Goal: Information Seeking & Learning: Learn about a topic

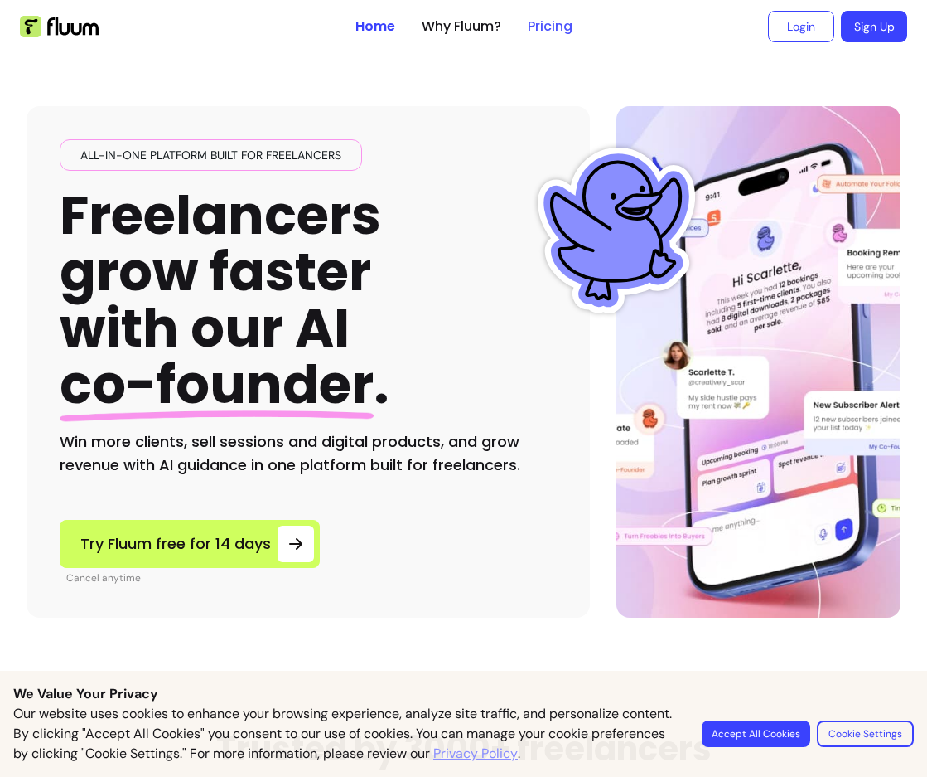
click at [548, 34] on link "Pricing" at bounding box center [550, 27] width 45 height 20
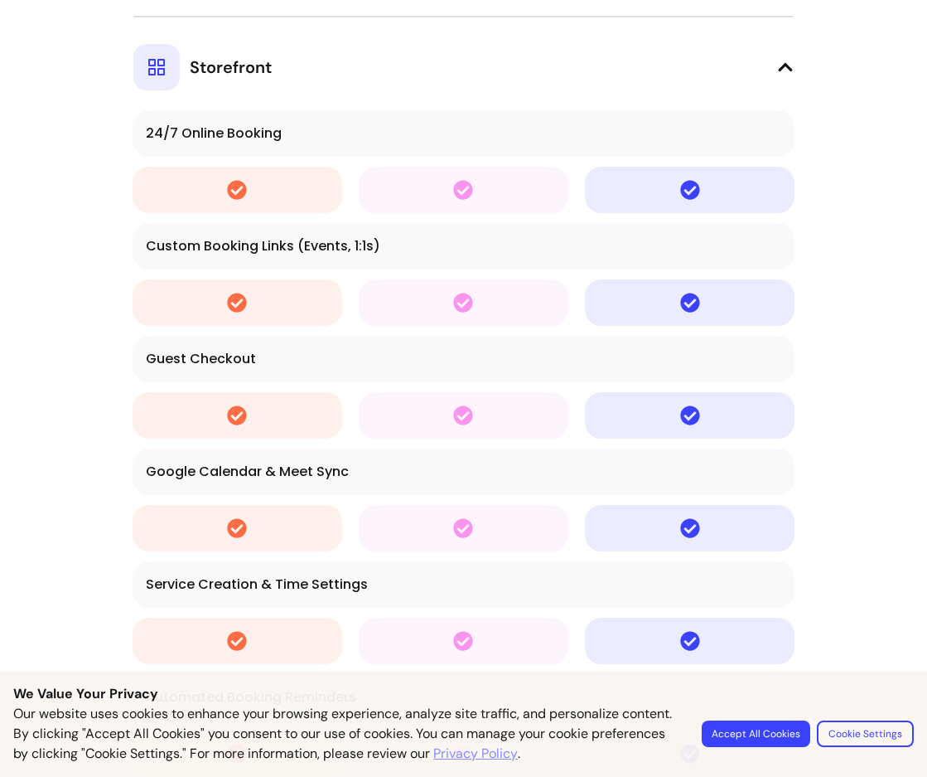
scroll to position [2403, 0]
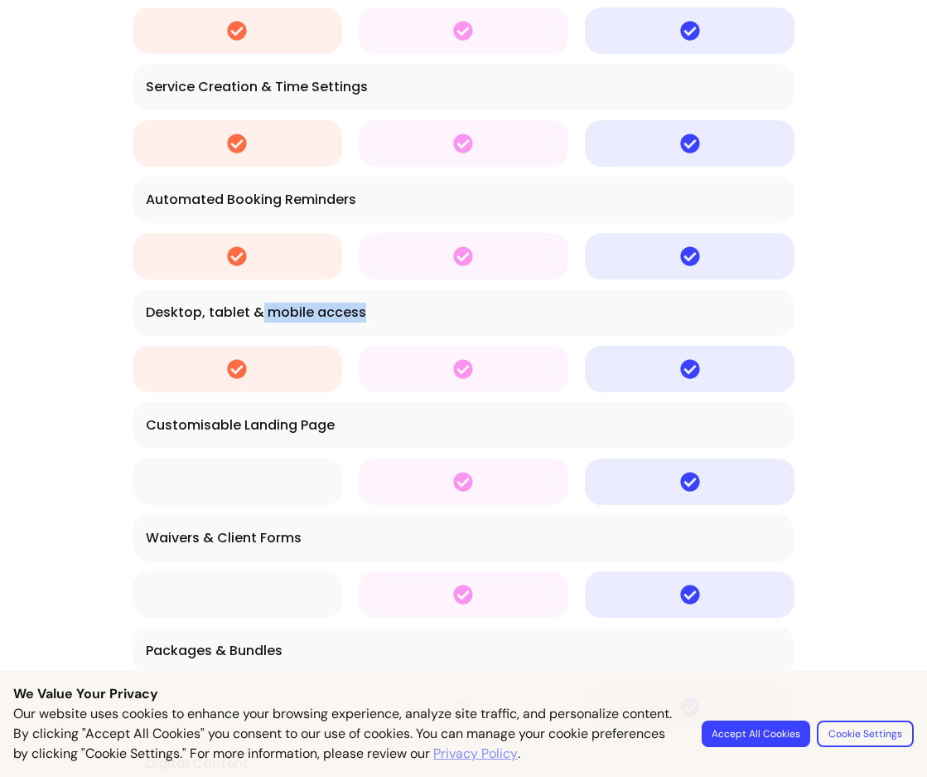
click at [445, 307] on div "Desktop, tablet & mobile access" at bounding box center [464, 312] width 636 height 20
drag, startPoint x: 254, startPoint y: 414, endPoint x: 389, endPoint y: 422, distance: 136.2
click at [374, 422] on td "Customisable Landing Page" at bounding box center [464, 425] width 662 height 46
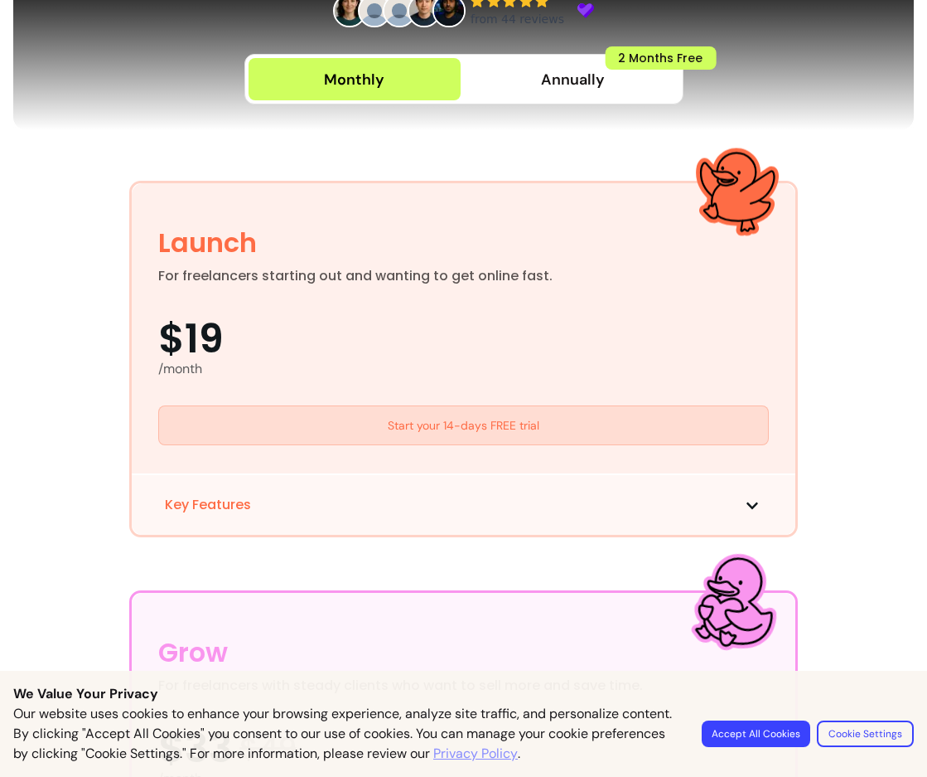
scroll to position [0, 0]
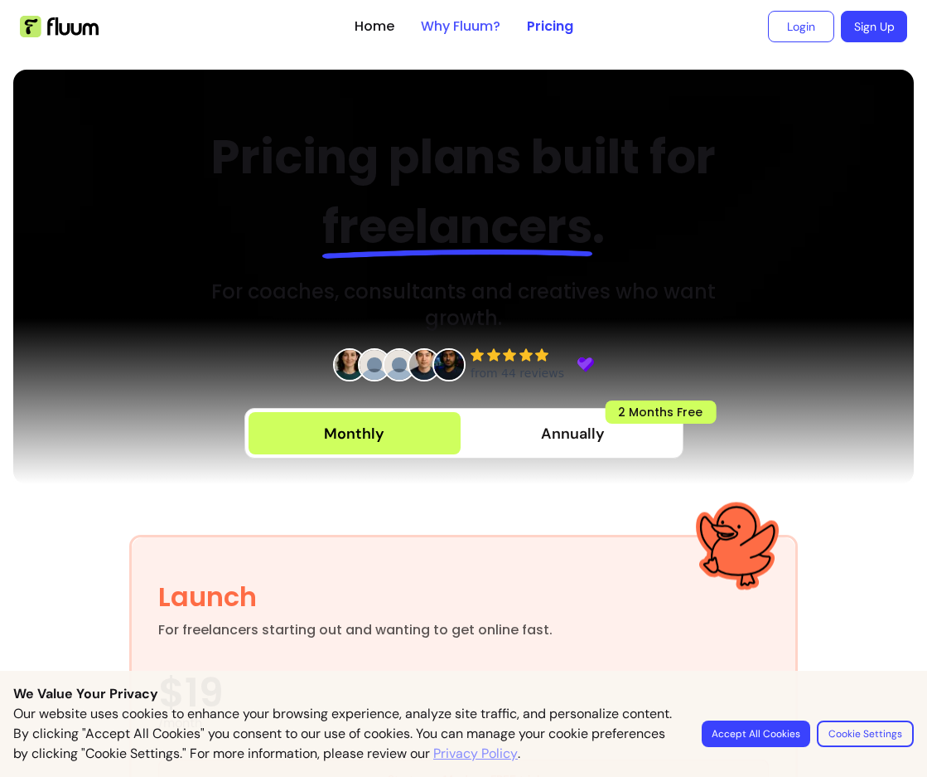
click at [448, 22] on link "Why Fluum?" at bounding box center [461, 27] width 80 height 20
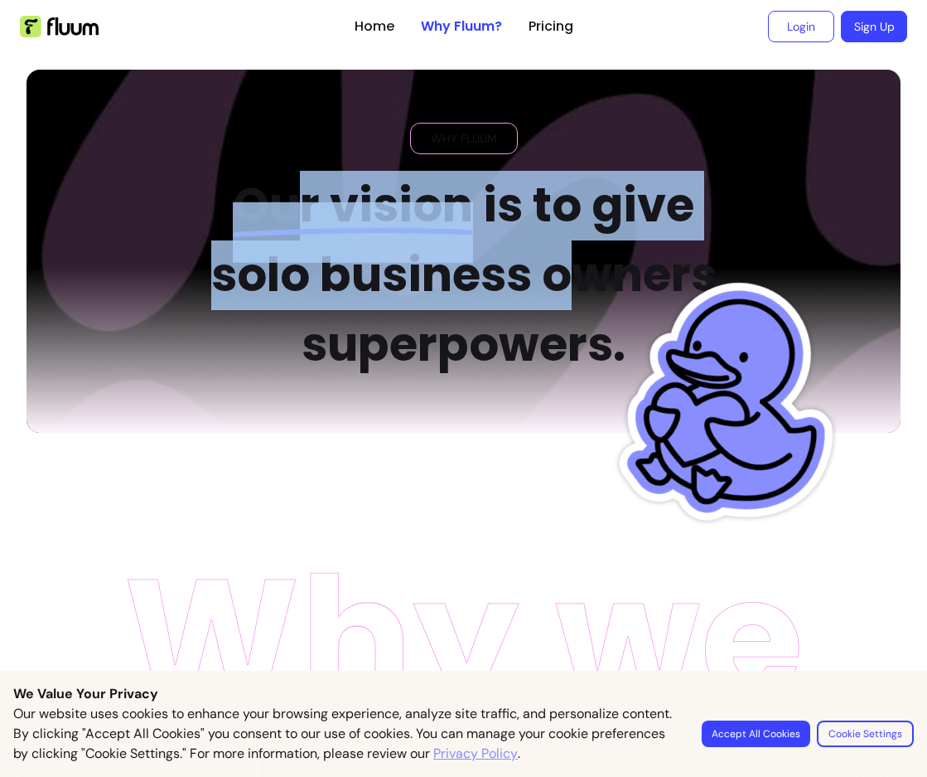
drag, startPoint x: 351, startPoint y: 228, endPoint x: 650, endPoint y: 361, distance: 327.6
click at [649, 356] on div "WHY FLUUM Our vision is to give solo business owners superpowers." at bounding box center [464, 251] width 874 height 363
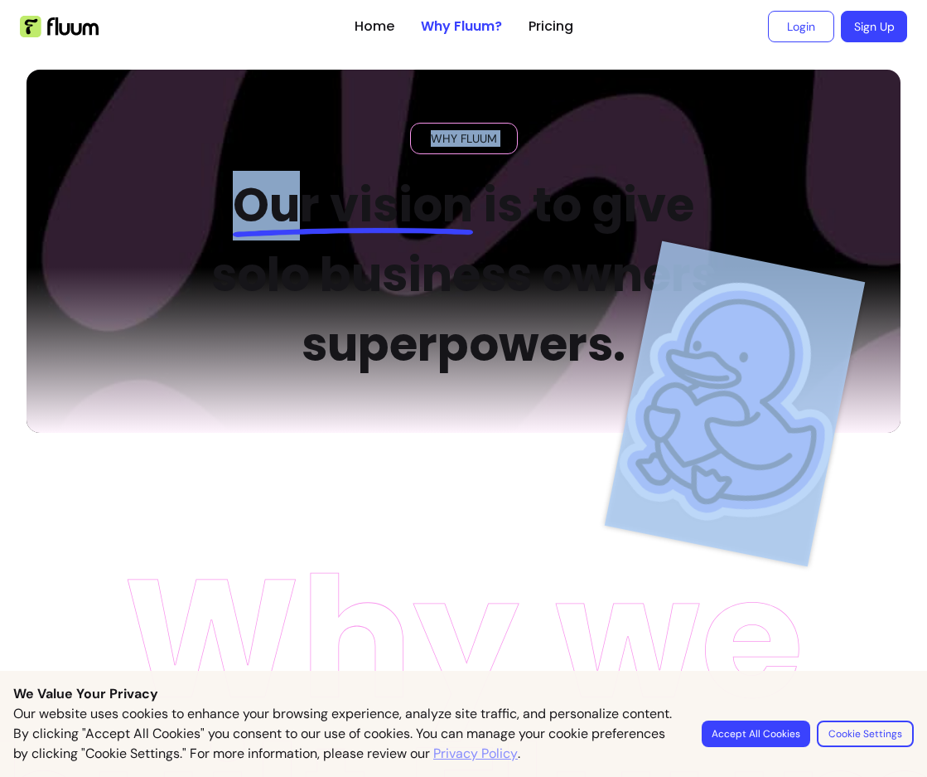
click at [651, 365] on img at bounding box center [735, 404] width 261 height 326
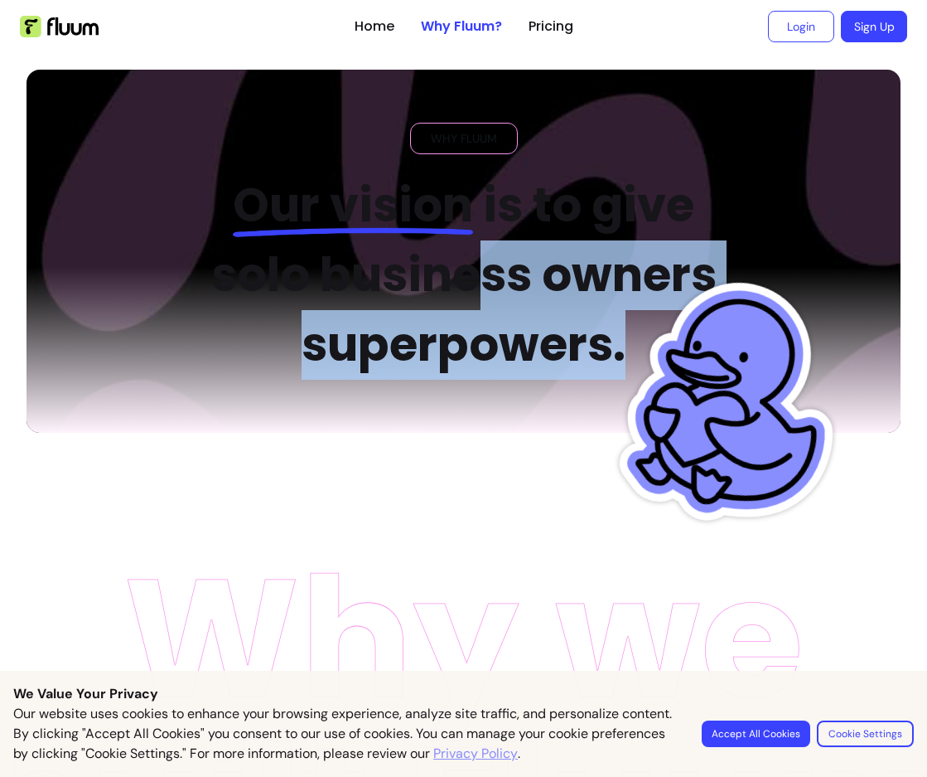
drag, startPoint x: 541, startPoint y: 298, endPoint x: 379, endPoint y: 203, distance: 187.9
click at [379, 203] on h2 "Our vision is to give solo business owners superpowers." at bounding box center [463, 275] width 561 height 209
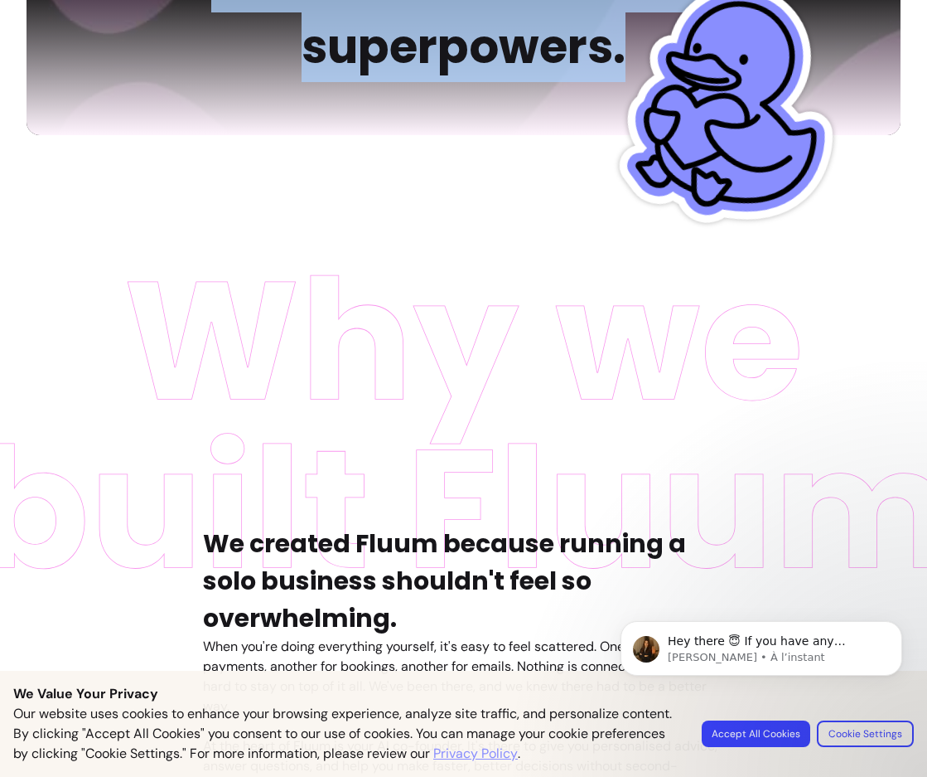
scroll to position [580, 0]
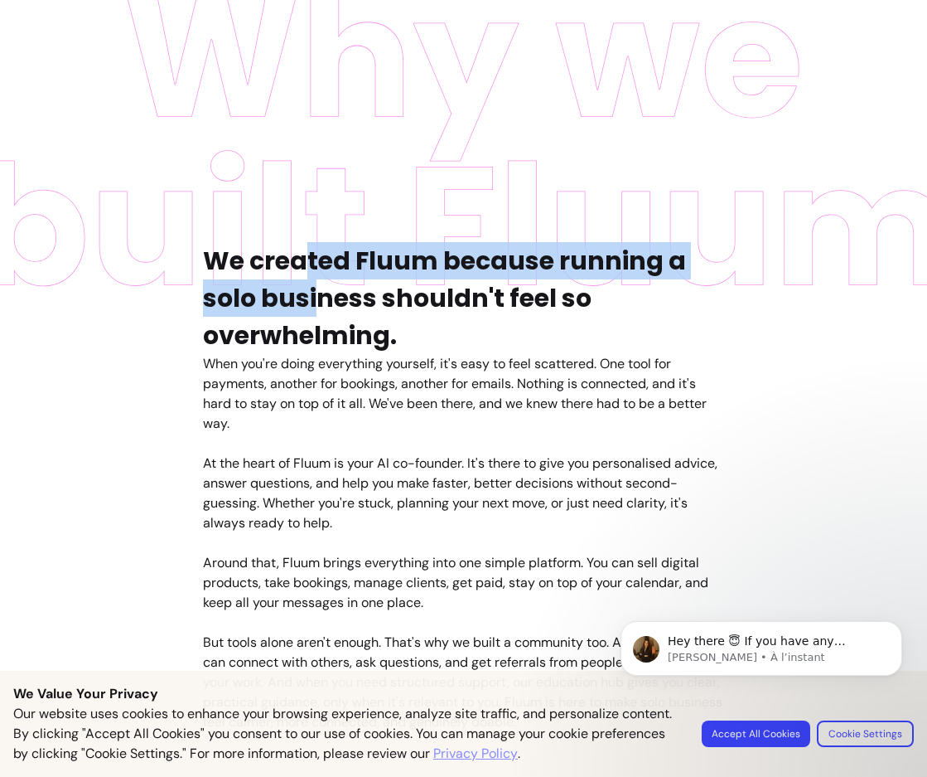
click at [348, 348] on h4 "We created Fluum because running a solo business shouldn't feel so overwhelming." at bounding box center [464, 298] width 522 height 112
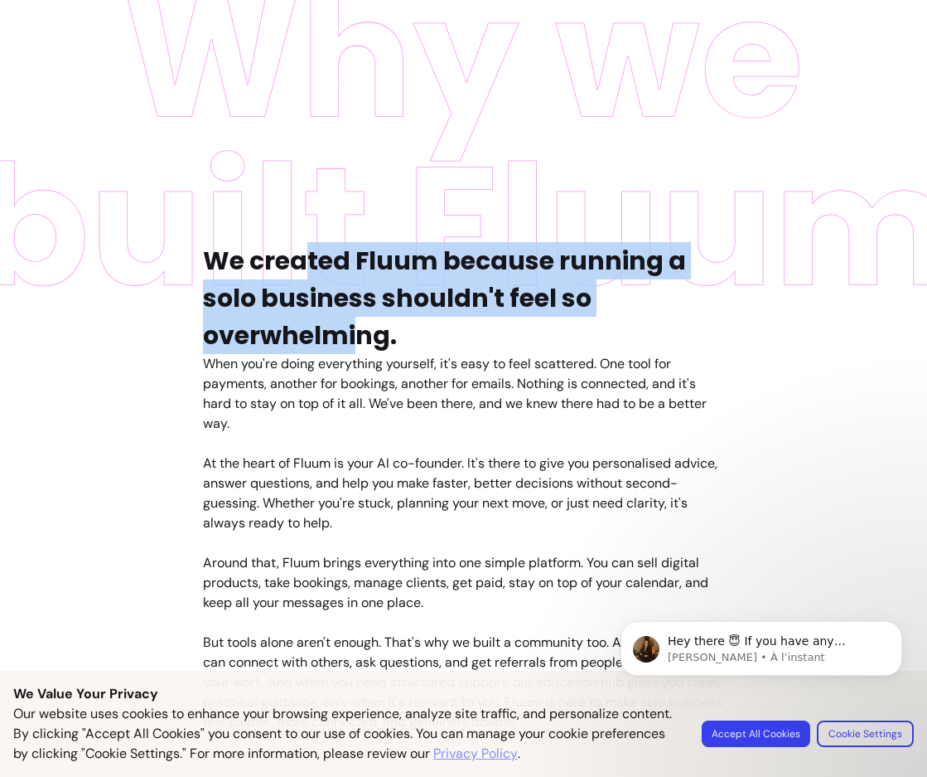
click at [348, 349] on h4 "We created Fluum because running a solo business shouldn't feel so overwhelming." at bounding box center [464, 298] width 522 height 112
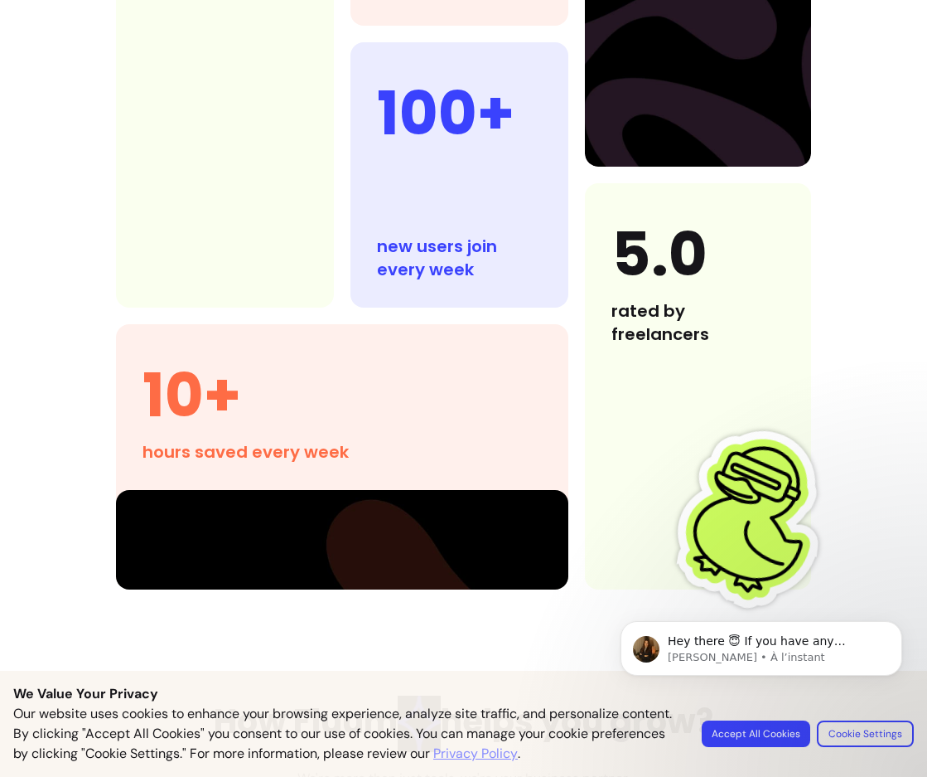
scroll to position [1409, 0]
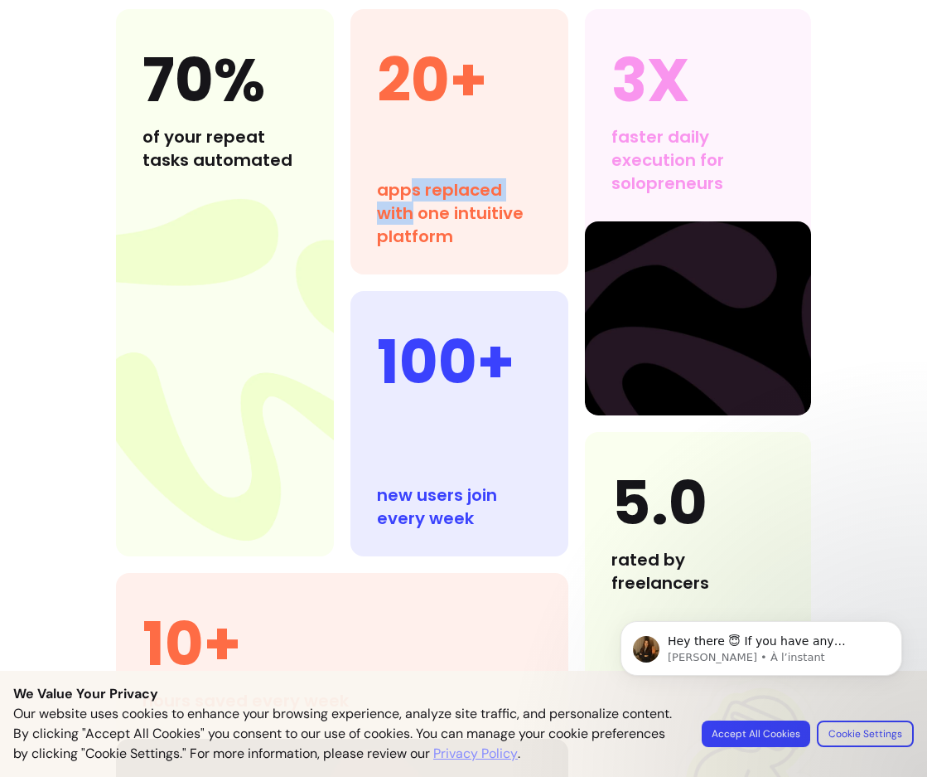
drag, startPoint x: 413, startPoint y: 240, endPoint x: 432, endPoint y: 263, distance: 29.4
click at [430, 263] on div "20+ apps replaced with one intuitive platform" at bounding box center [460, 141] width 218 height 265
click at [432, 263] on div "20+ apps replaced with one intuitive platform" at bounding box center [460, 141] width 218 height 265
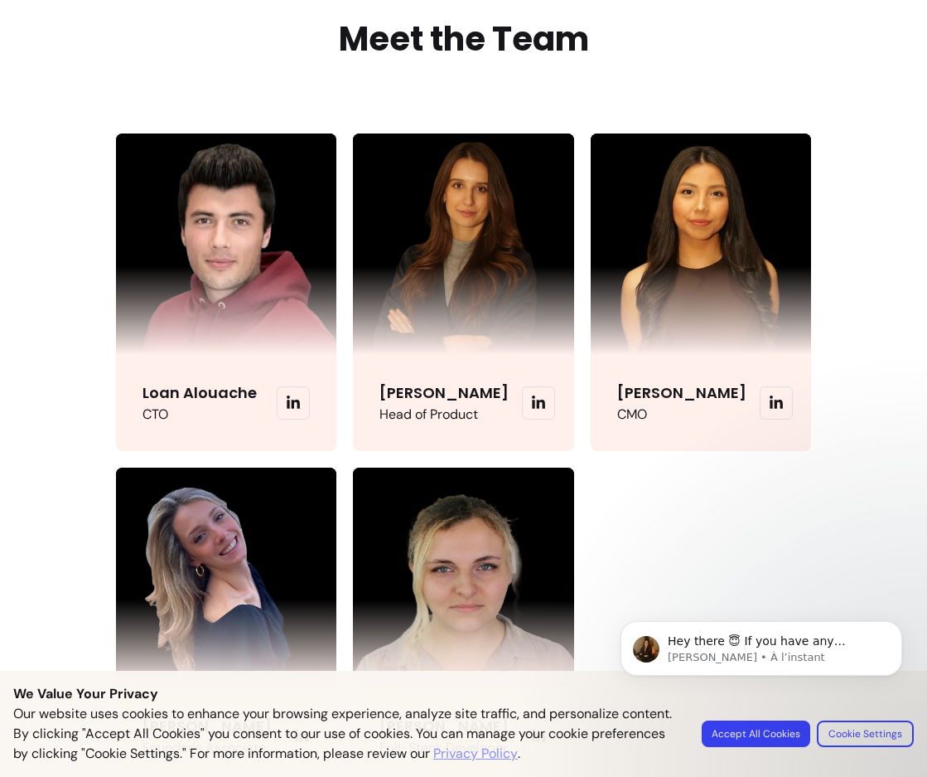
scroll to position [4247, 0]
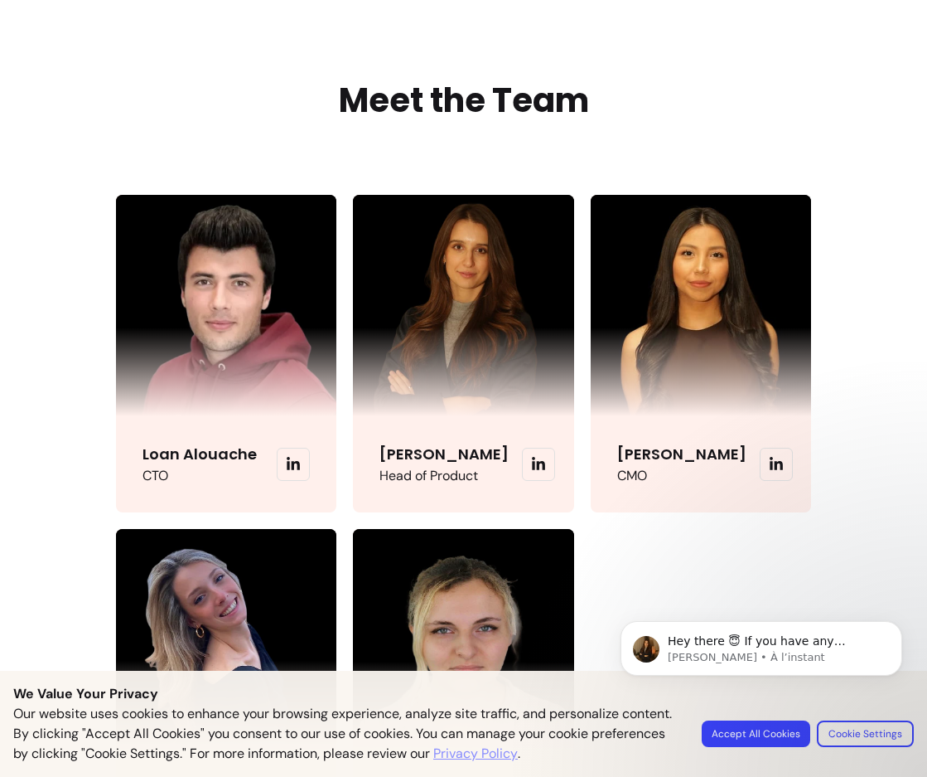
click at [522, 472] on span at bounding box center [538, 464] width 33 height 33
click at [532, 470] on icon at bounding box center [538, 463] width 13 height 13
click at [287, 470] on icon at bounding box center [293, 463] width 13 height 13
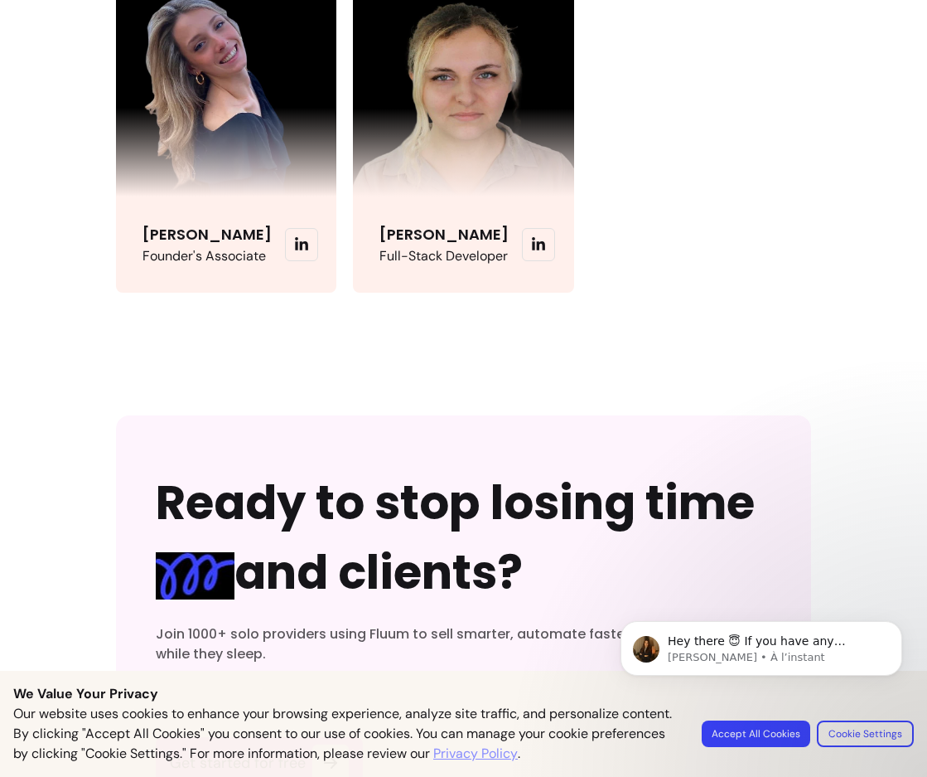
scroll to position [4579, 0]
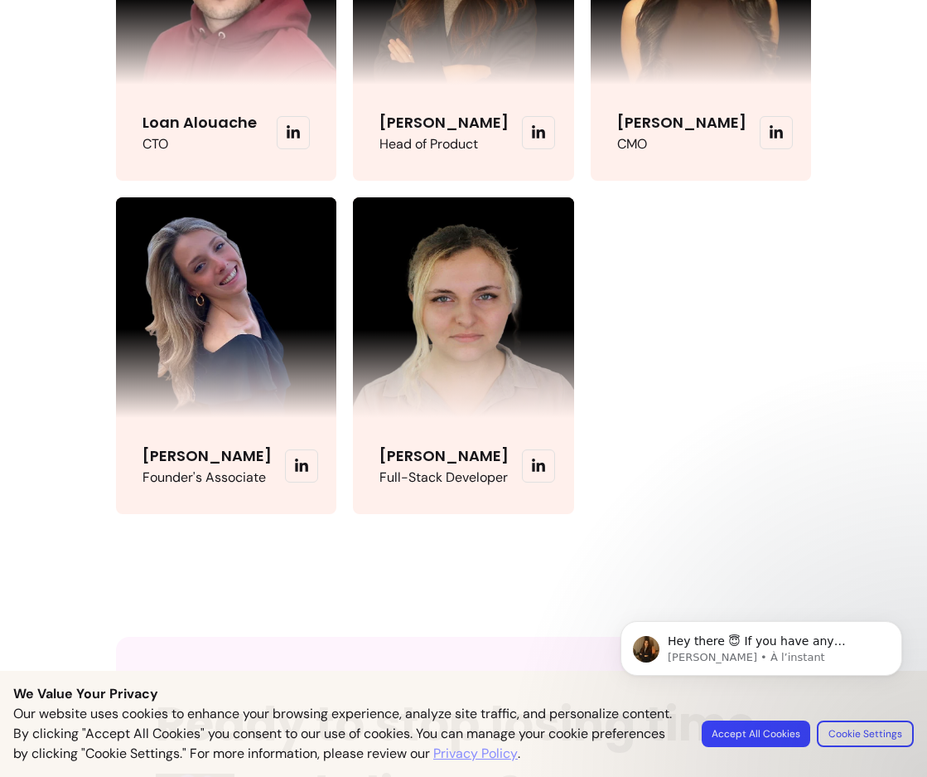
click at [285, 482] on span at bounding box center [301, 465] width 33 height 33
click at [295, 472] on icon at bounding box center [301, 464] width 13 height 13
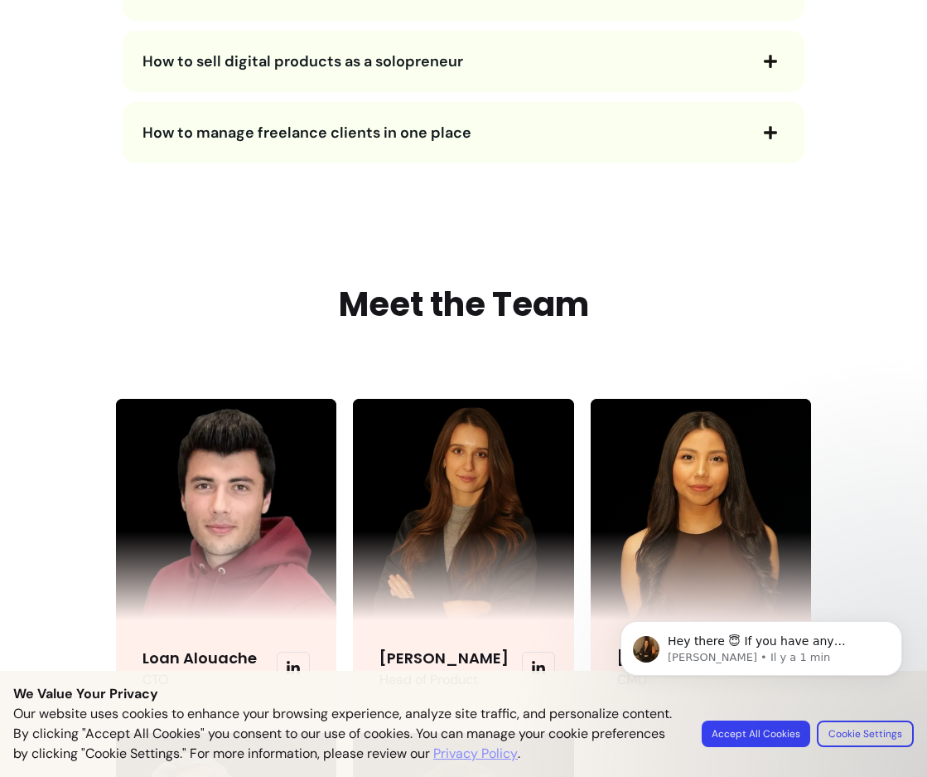
scroll to position [4164, 0]
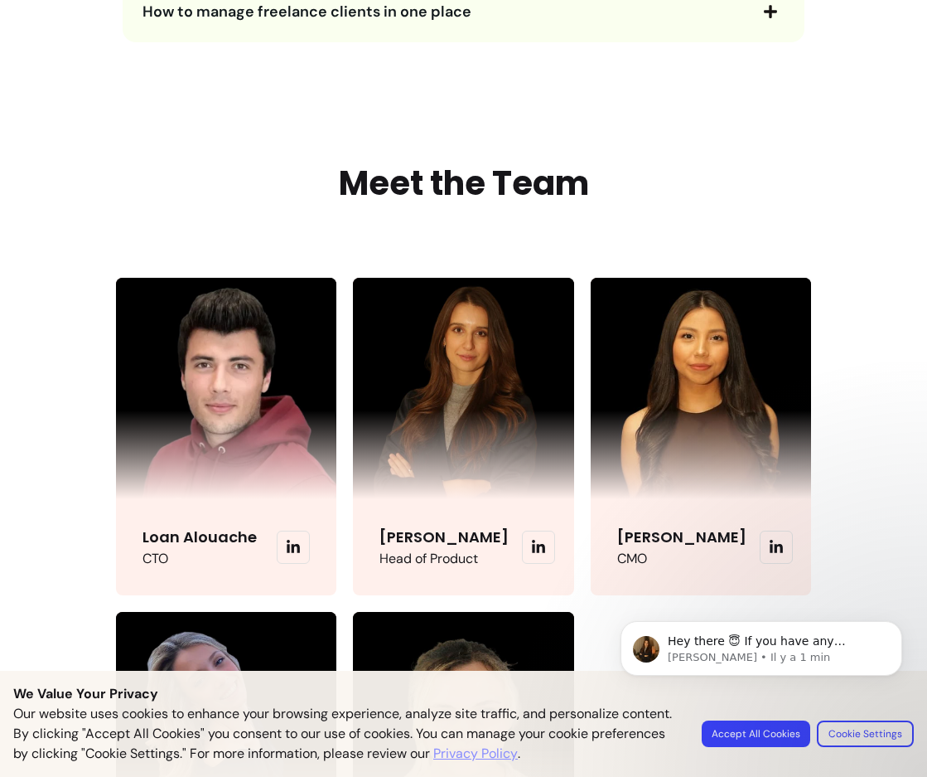
click at [770, 553] on icon at bounding box center [776, 545] width 13 height 13
